Goal: Entertainment & Leisure: Browse casually

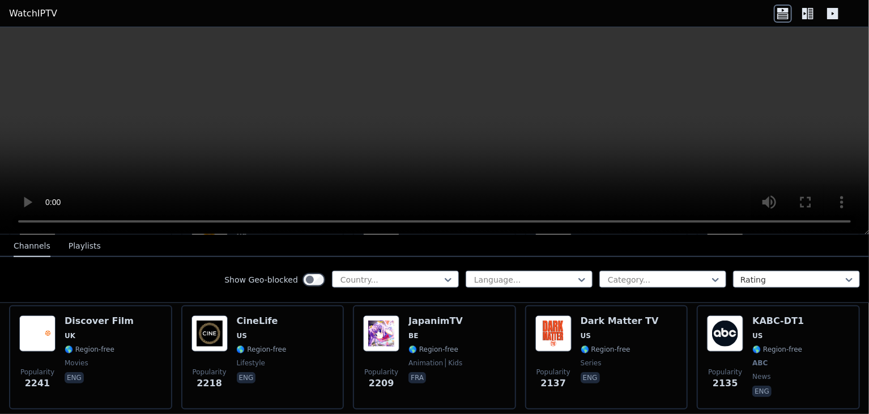
scroll to position [580, 0]
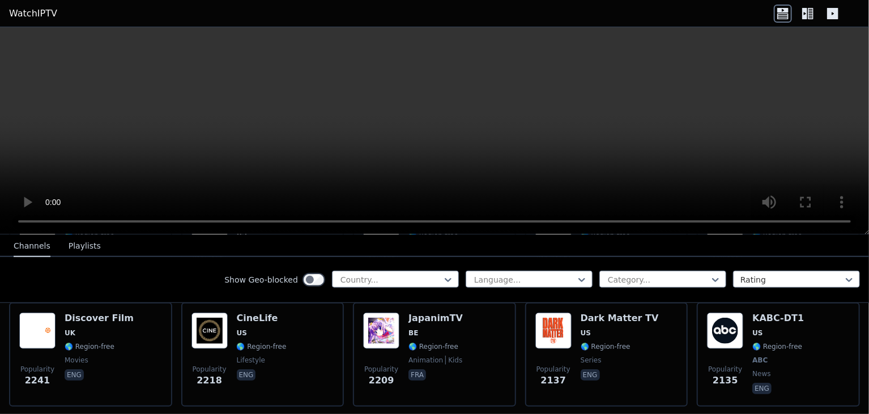
click at [774, 247] on nav "Channels Playlists" at bounding box center [434, 246] width 869 height 23
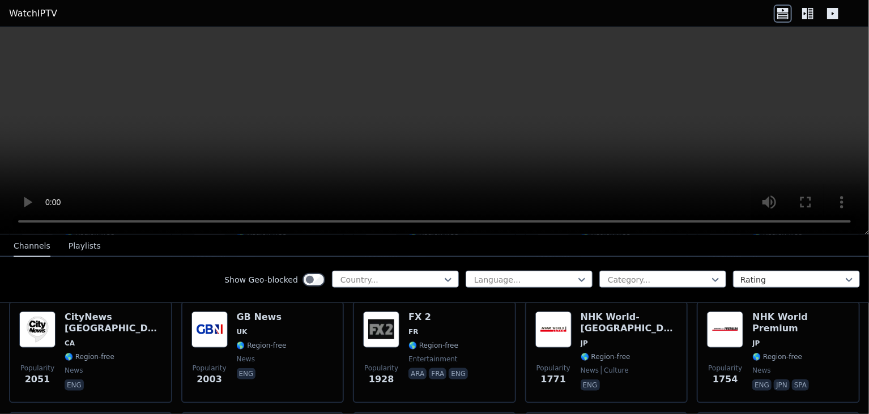
scroll to position [723, 0]
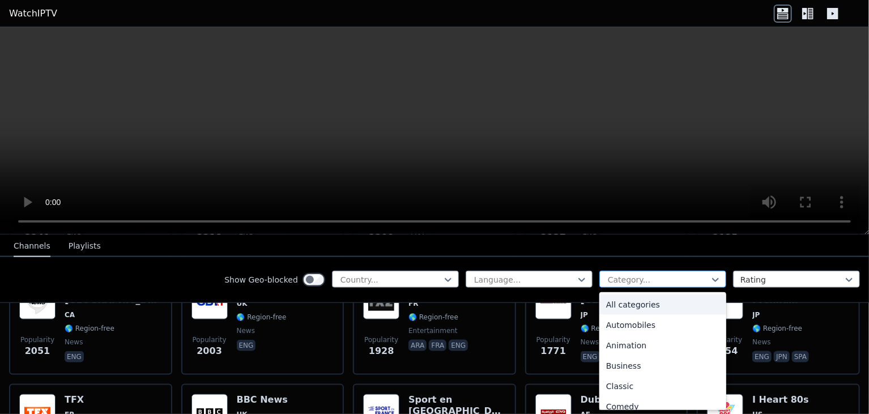
click at [712, 271] on div at bounding box center [715, 279] width 11 height 17
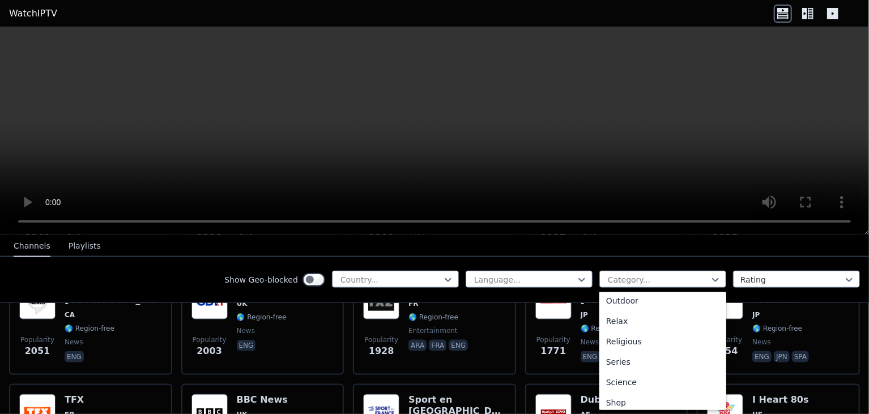
scroll to position [437, 0]
click at [620, 355] on div "Sports" at bounding box center [662, 357] width 127 height 20
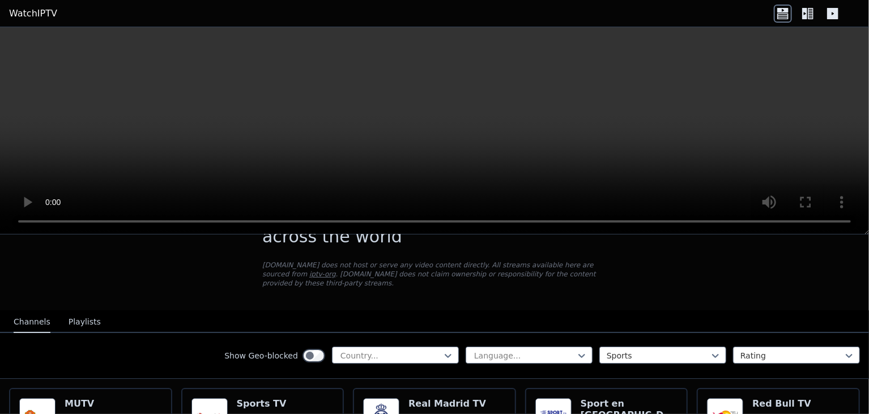
scroll to position [35, 0]
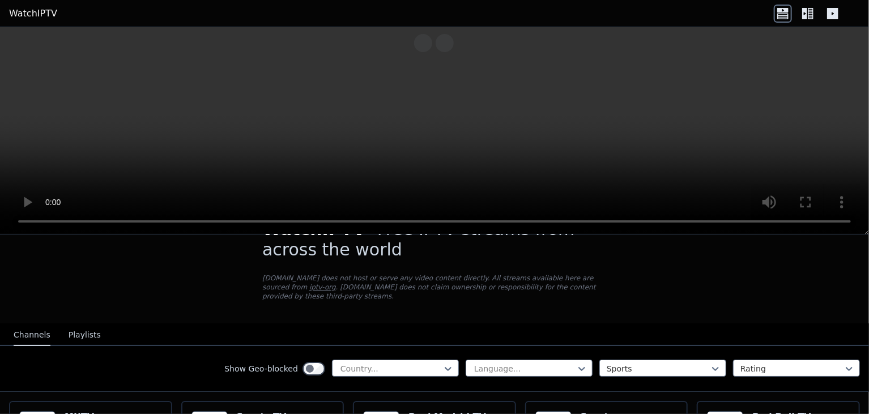
click at [787, 12] on icon at bounding box center [782, 10] width 11 height 5
click at [808, 15] on icon at bounding box center [811, 13] width 6 height 11
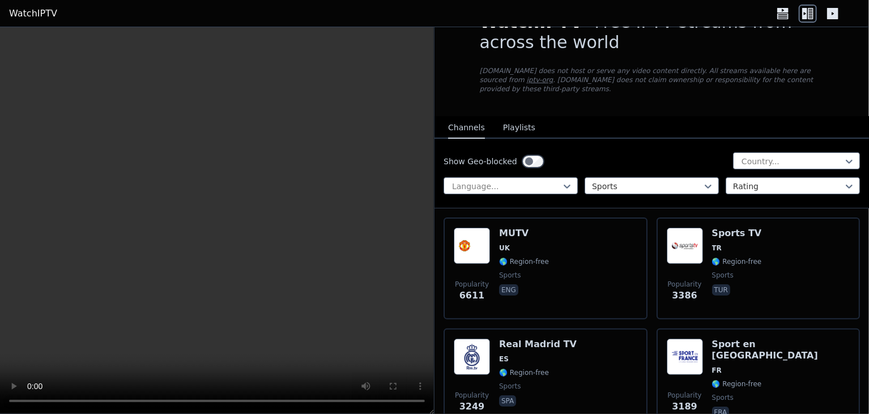
click at [835, 12] on icon at bounding box center [832, 13] width 11 height 11
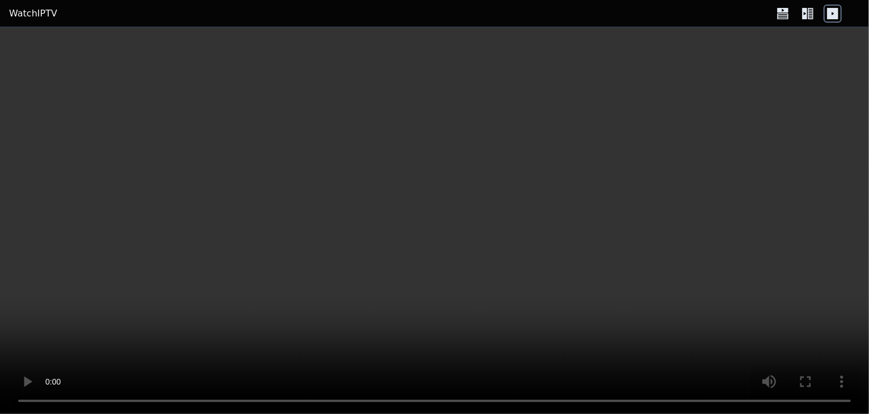
click at [794, 7] on div at bounding box center [808, 14] width 68 height 18
click at [808, 15] on icon at bounding box center [808, 14] width 18 height 18
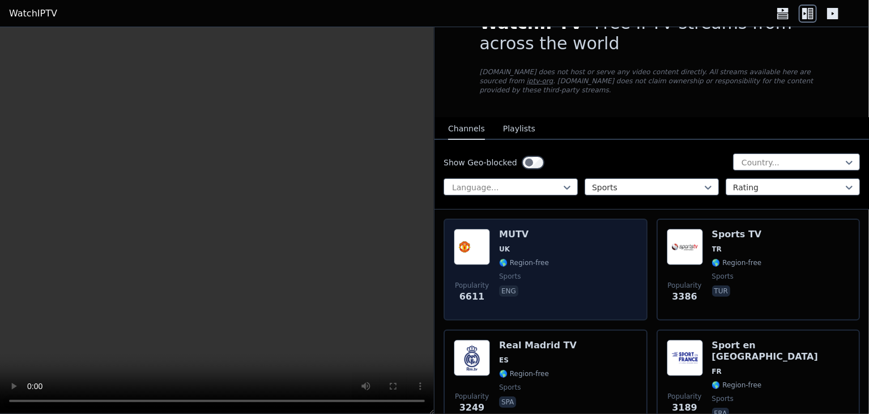
scroll to position [6, 0]
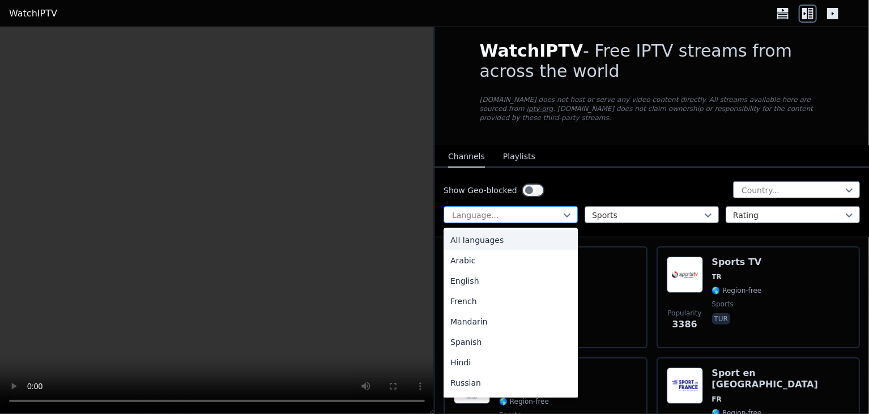
click at [552, 210] on div at bounding box center [506, 215] width 110 height 11
click at [483, 274] on div "English" at bounding box center [511, 281] width 134 height 20
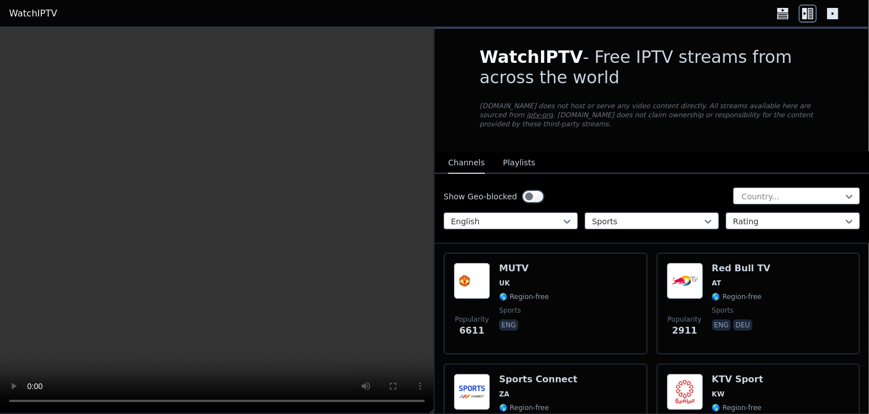
click at [512, 160] on button "Playlists" at bounding box center [519, 163] width 32 height 22
